Goal: Task Accomplishment & Management: Manage account settings

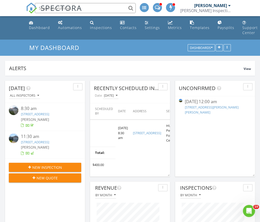
click at [47, 113] on link "15518 Caramel Spgs Dr, Conroe, TX 77303" at bounding box center [35, 114] width 28 height 5
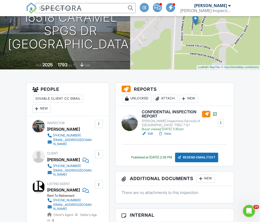
click at [152, 133] on link "Edit" at bounding box center [147, 133] width 11 height 5
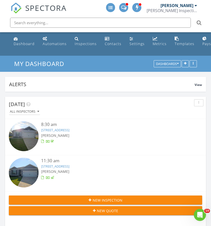
click at [65, 164] on link "15526 Caramel Spgs Dr, Conroe, TX 77303" at bounding box center [55, 166] width 28 height 5
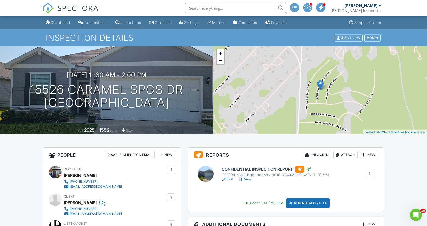
click at [211, 180] on link "Edit" at bounding box center [226, 179] width 11 height 5
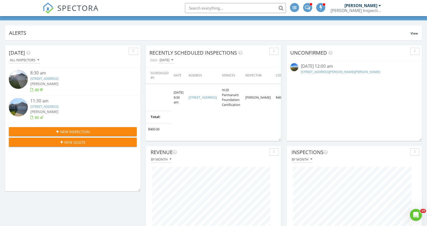
click at [58, 78] on link "[STREET_ADDRESS]" at bounding box center [44, 78] width 28 height 5
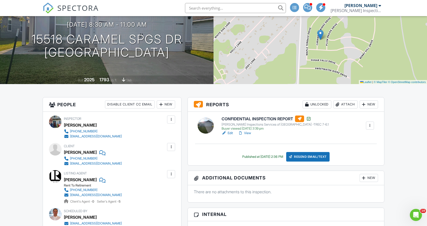
click at [74, 13] on span "SPECTORA" at bounding box center [77, 8] width 41 height 11
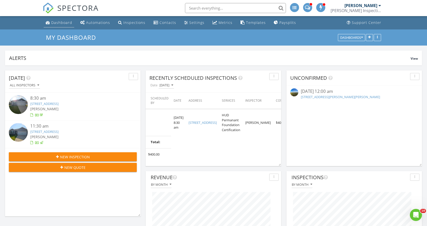
click at [55, 21] on div "Dashboard" at bounding box center [61, 22] width 21 height 5
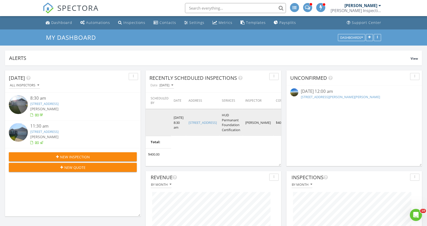
click at [196, 125] on link "3644 Co Rd 146, Centerville, TX 75833" at bounding box center [202, 123] width 28 height 5
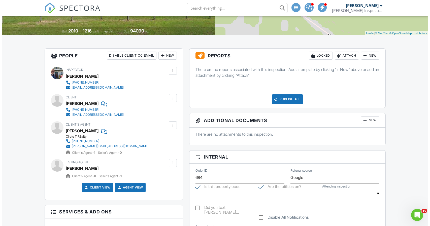
scroll to position [101, 0]
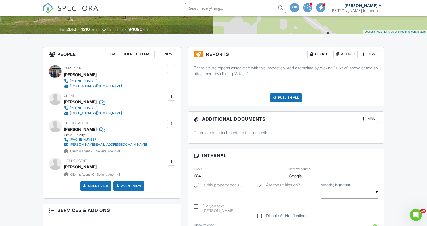
click at [171, 165] on div at bounding box center [171, 162] width 8 height 8
click at [163, 178] on li "Edit" at bounding box center [159, 177] width 26 height 13
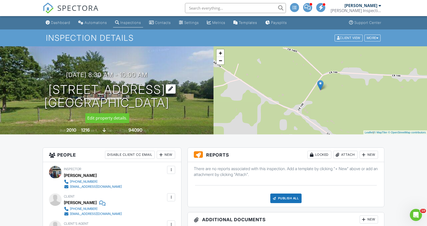
drag, startPoint x: 181, startPoint y: 104, endPoint x: 41, endPoint y: 91, distance: 140.8
click at [41, 91] on div "09/02/2025 8:30 am - 10:00 am 3644 Co Rd 146 Centerville, TX 75833" at bounding box center [106, 91] width 213 height 38
copy h1 "3644 Co Rd 146 Centerville, TX 75833"
click at [142, 74] on h3 "09/02/2025 8:30 am - 10:00 am" at bounding box center [106, 75] width 81 height 7
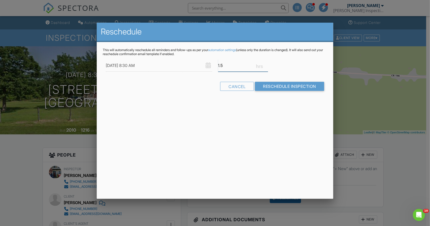
drag, startPoint x: 231, startPoint y: 66, endPoint x: 211, endPoint y: 66, distance: 20.7
click at [211, 66] on div "09/02/2025 8:30 AM 1.5" at bounding box center [215, 65] width 225 height 12
type input "1.0"
click at [276, 86] on input "Reschedule Inspection" at bounding box center [289, 86] width 69 height 9
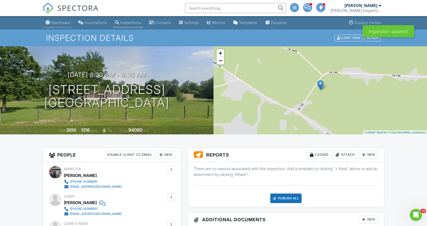
click at [65, 22] on div "Dashboard" at bounding box center [60, 22] width 19 height 4
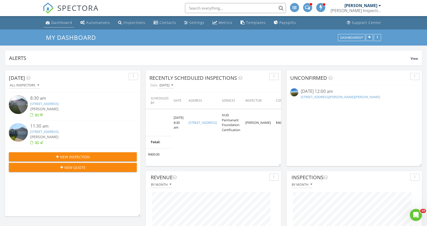
click at [58, 23] on div "Dashboard" at bounding box center [61, 22] width 21 height 5
click at [56, 23] on div "Dashboard" at bounding box center [61, 22] width 21 height 5
click at [332, 99] on link "[STREET_ADDRESS][PERSON_NAME][PERSON_NAME]" at bounding box center [340, 97] width 79 height 5
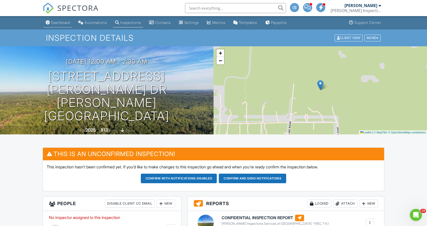
click at [65, 23] on div "Dashboard" at bounding box center [60, 22] width 19 height 4
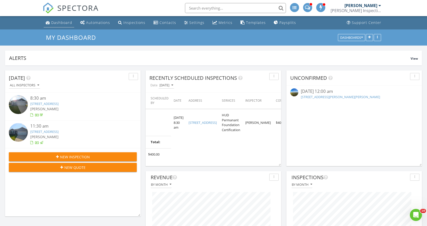
click at [64, 23] on div "Dashboard" at bounding box center [61, 22] width 21 height 5
